Goal: Information Seeking & Learning: Learn about a topic

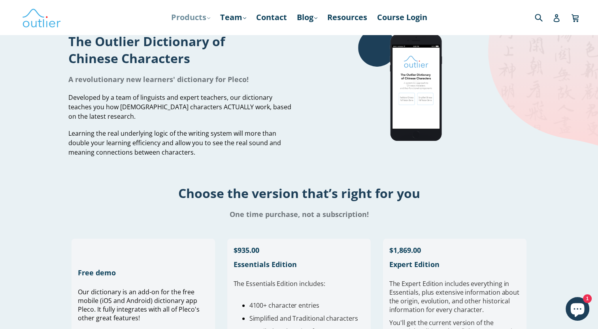
click at [207, 20] on icon ".cls-1{fill:#231f20}" at bounding box center [208, 18] width 3 height 3
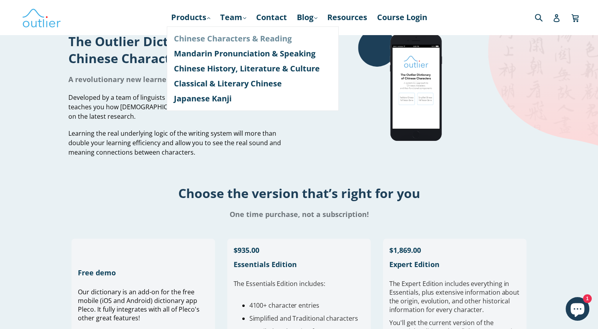
click at [205, 38] on link "Chinese Characters & Reading" at bounding box center [253, 38] width 158 height 15
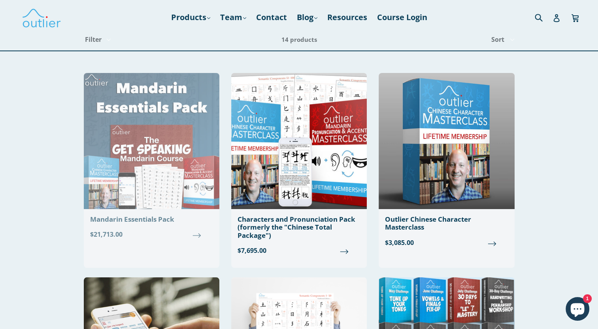
click at [148, 178] on img at bounding box center [152, 141] width 136 height 136
